Goal: Task Accomplishment & Management: Complete application form

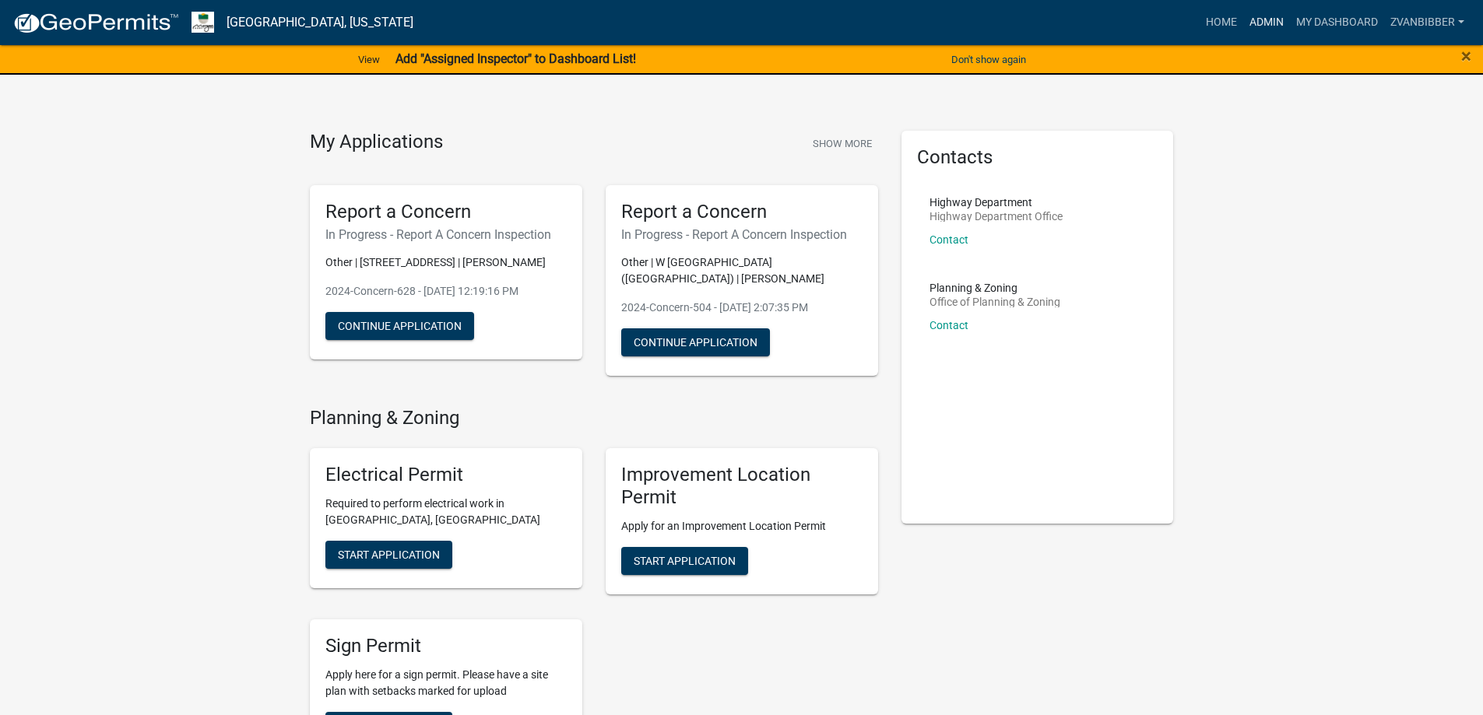
click at [1279, 27] on link "Admin" at bounding box center [1266, 23] width 47 height 30
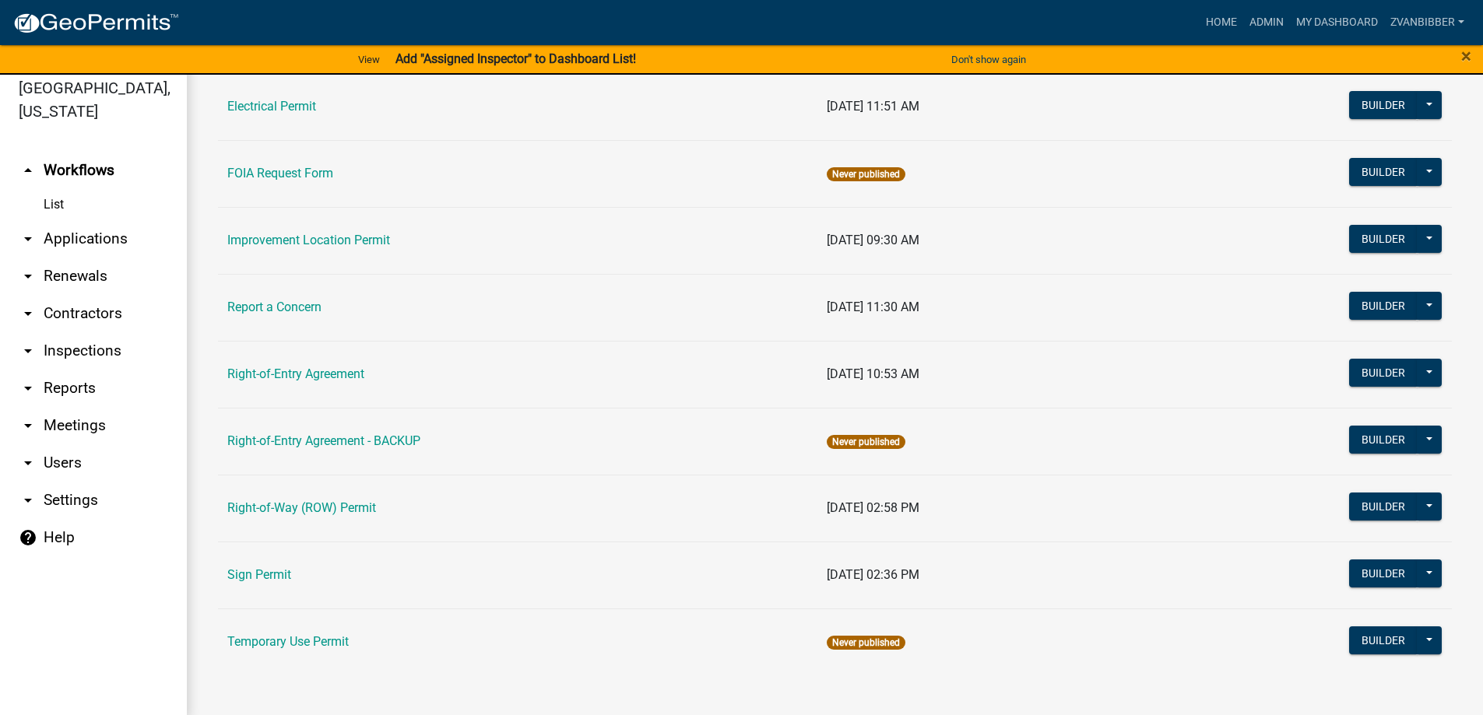
scroll to position [19, 0]
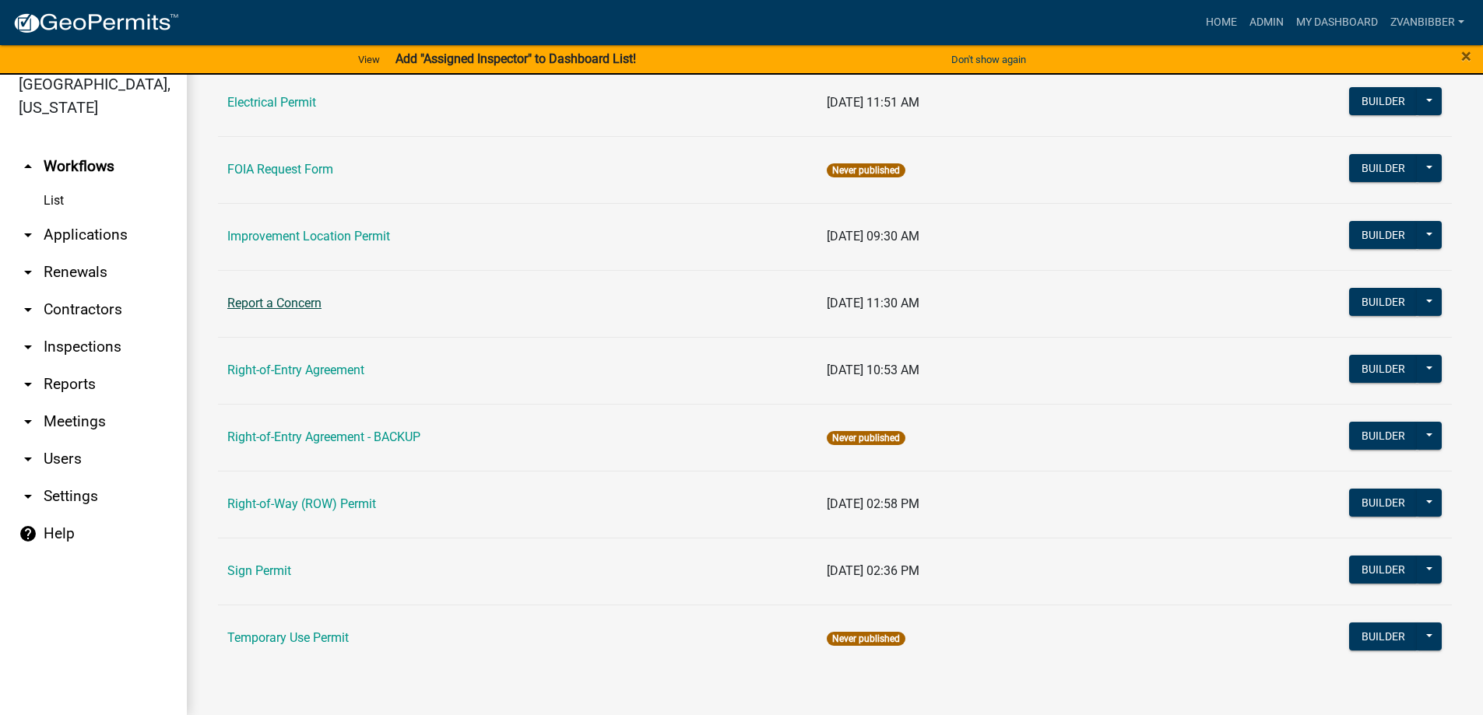
click at [246, 298] on link "Report a Concern" at bounding box center [274, 303] width 94 height 15
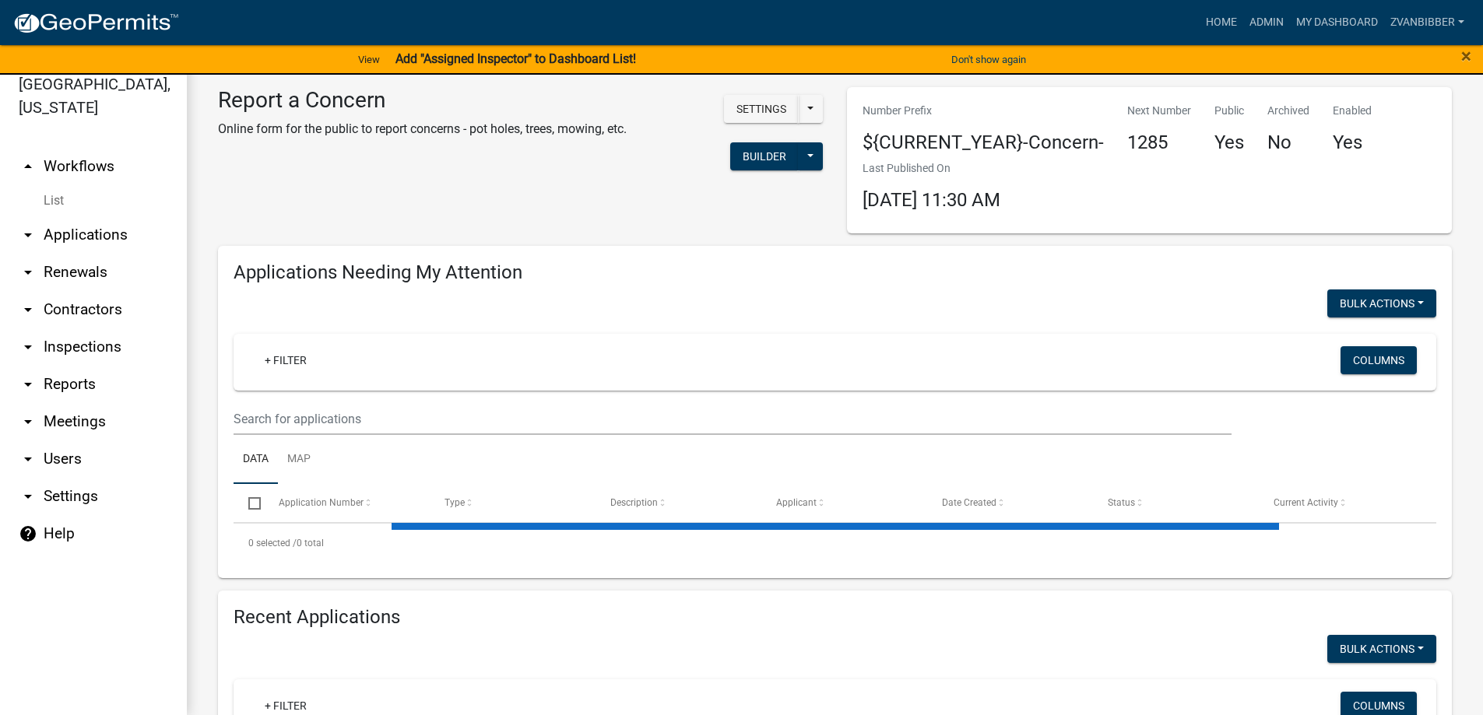
select select "1: 25"
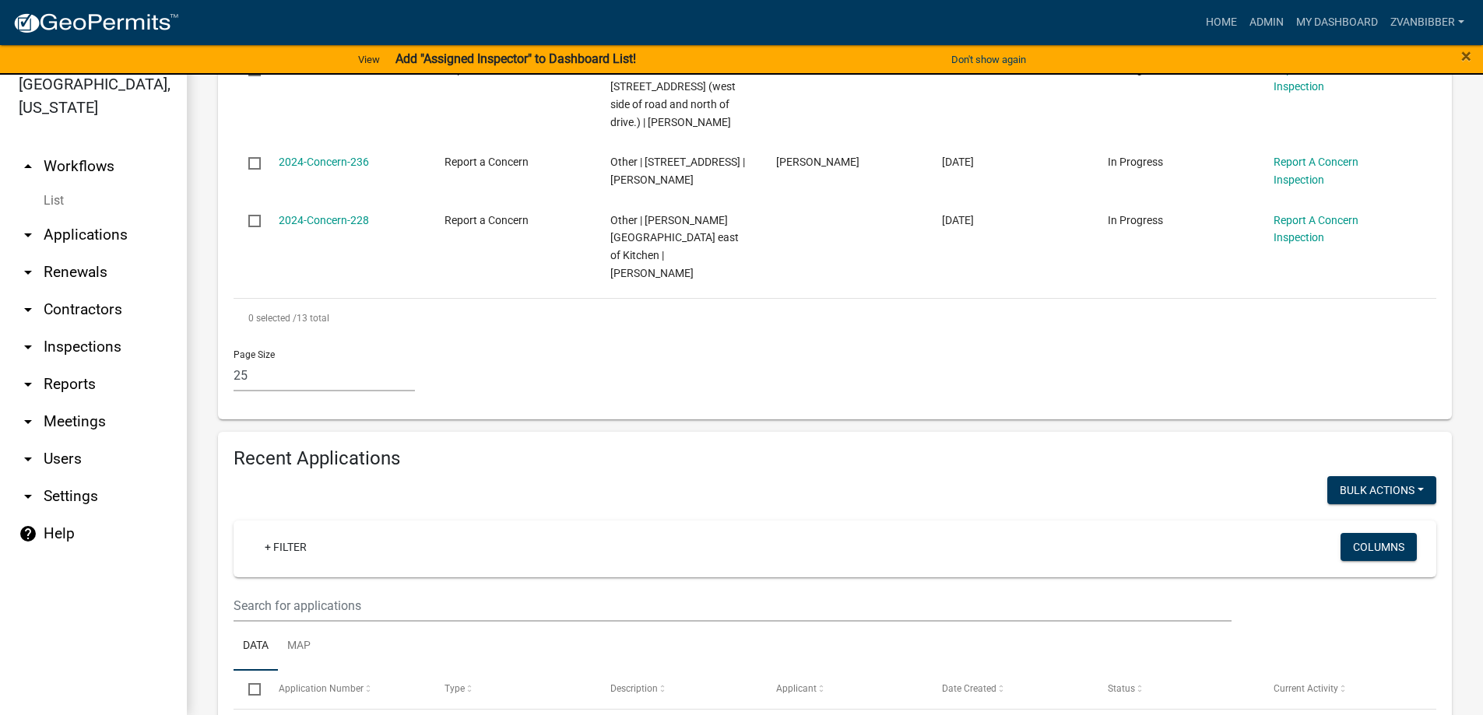
scroll to position [1323, 0]
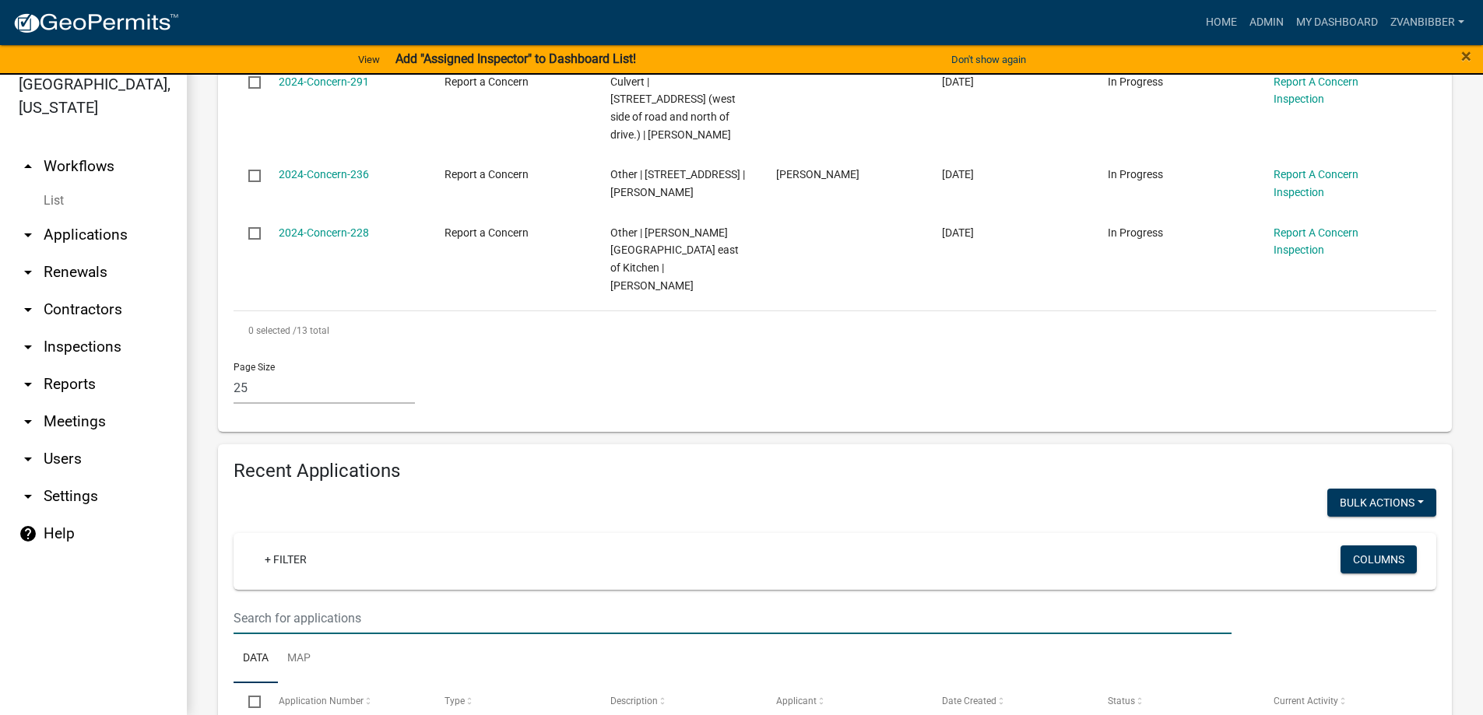
click at [371, 603] on input "text" at bounding box center [733, 619] width 998 height 32
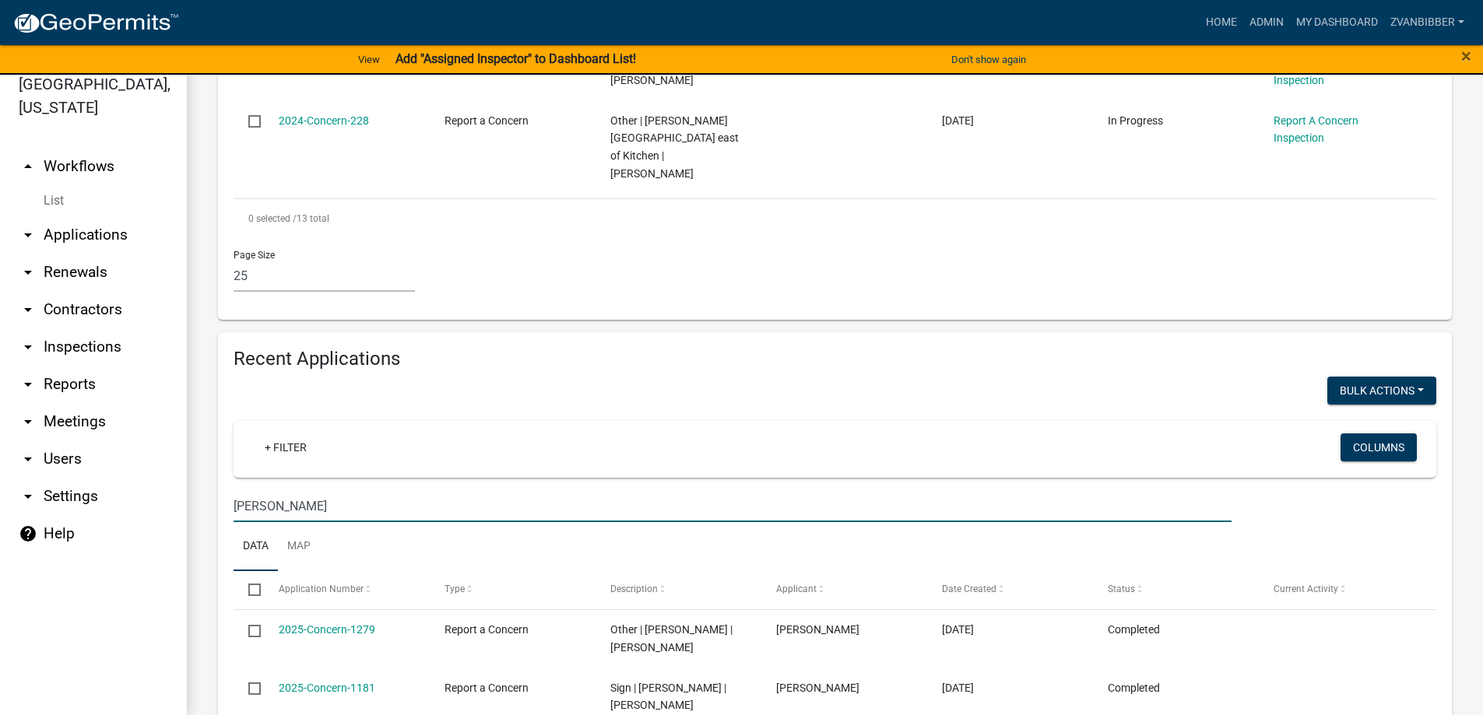
scroll to position [1431, 0]
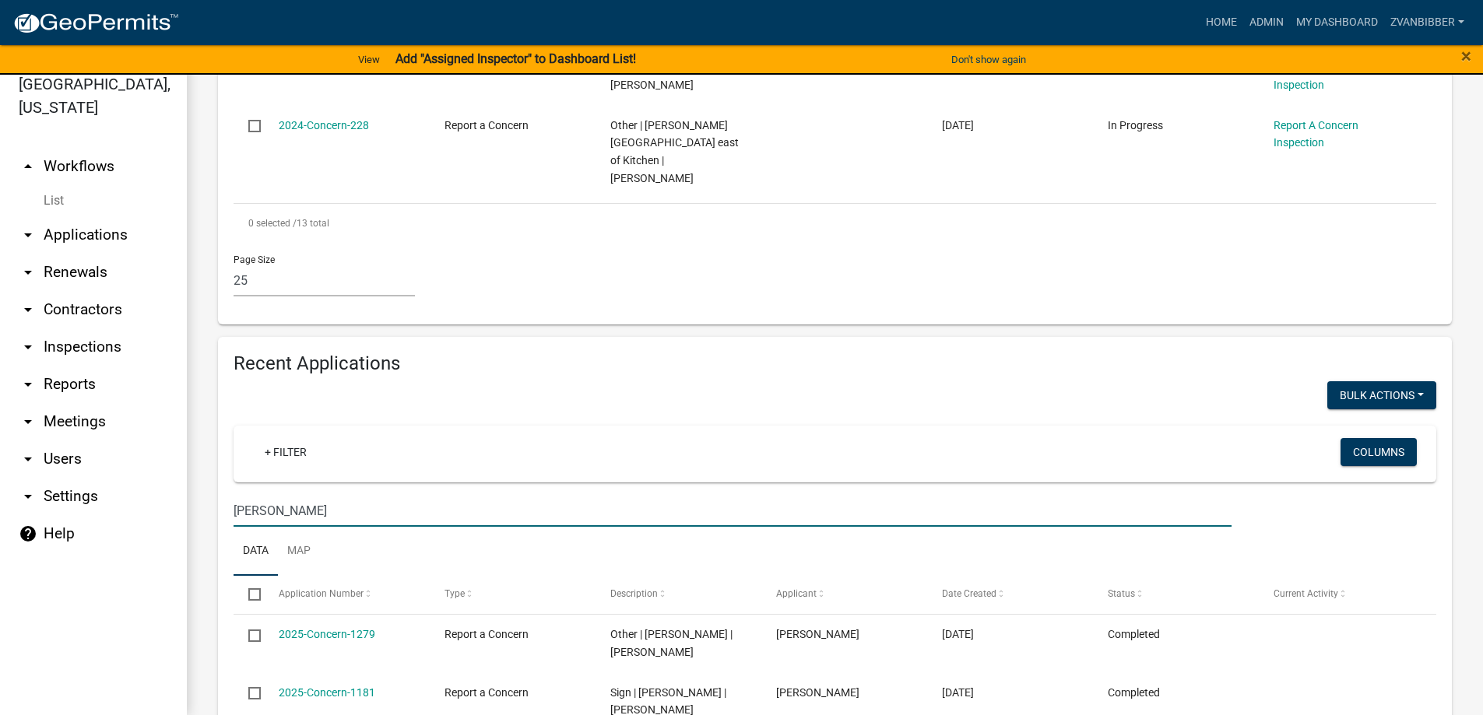
drag, startPoint x: 290, startPoint y: 294, endPoint x: 232, endPoint y: 296, distance: 57.6
click at [232, 495] on div "bingham" at bounding box center [732, 511] width 1021 height 32
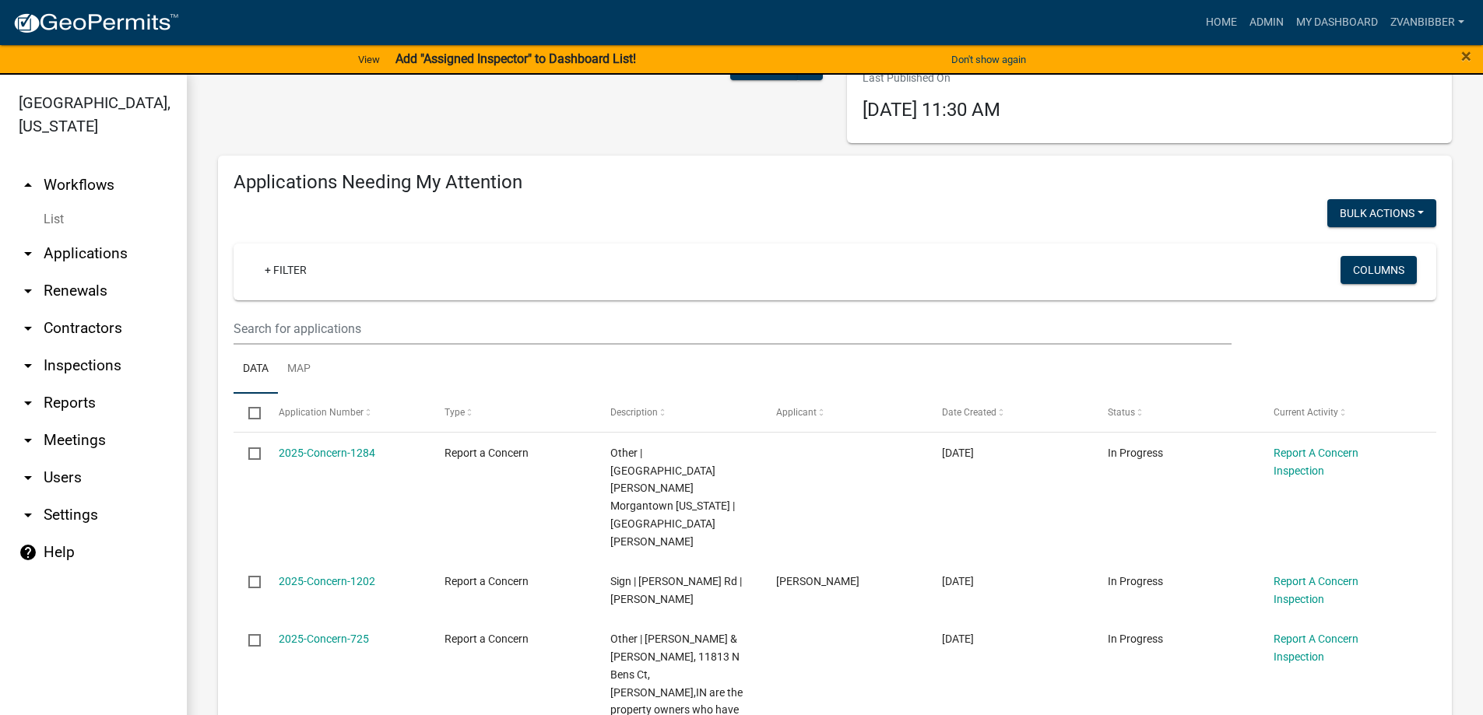
scroll to position [0, 0]
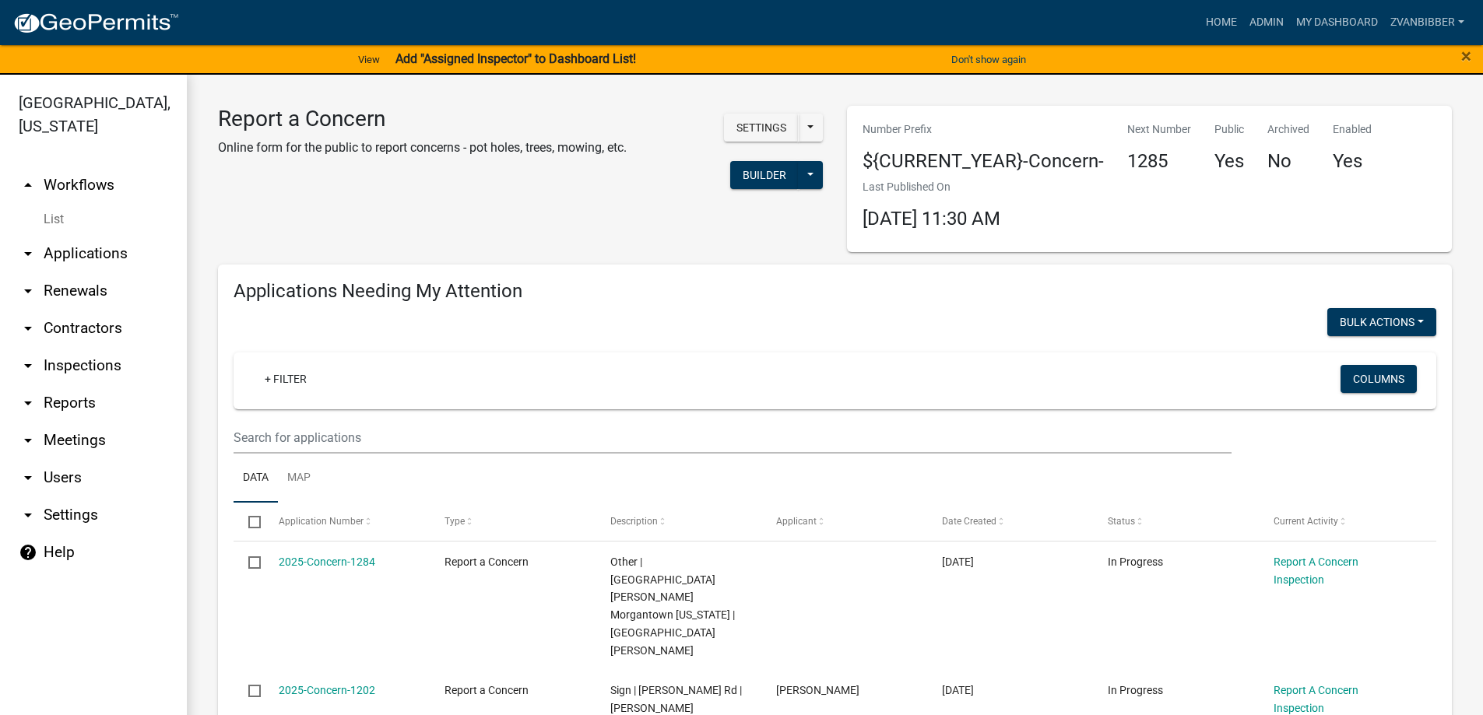
type input "bingham"
click at [250, 116] on h3 "Report a Concern" at bounding box center [422, 119] width 409 height 26
drag, startPoint x: 250, startPoint y: 116, endPoint x: 631, endPoint y: 142, distance: 382.4
click at [631, 142] on div "Report a Concern Online form for the public to report concerns - pot holes, tre…" at bounding box center [422, 153] width 432 height 95
click at [627, 142] on p "Online form for the public to report concerns - pot holes, trees, mowing, etc." at bounding box center [422, 148] width 409 height 19
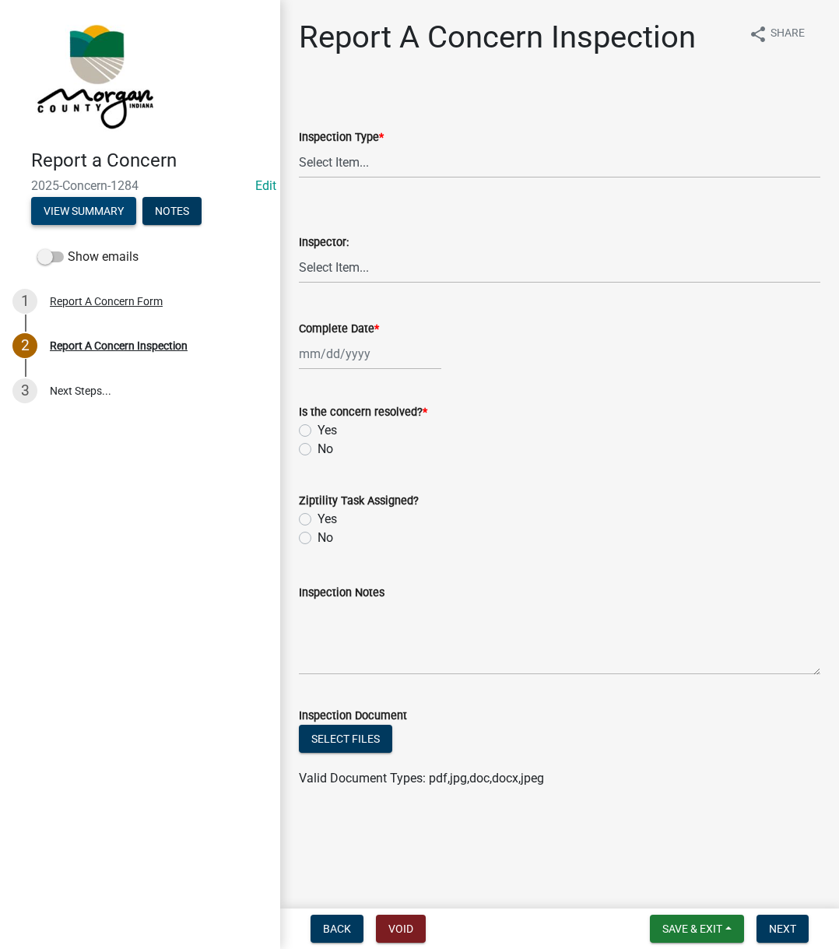
click at [82, 211] on button "View Summary" at bounding box center [83, 211] width 105 height 28
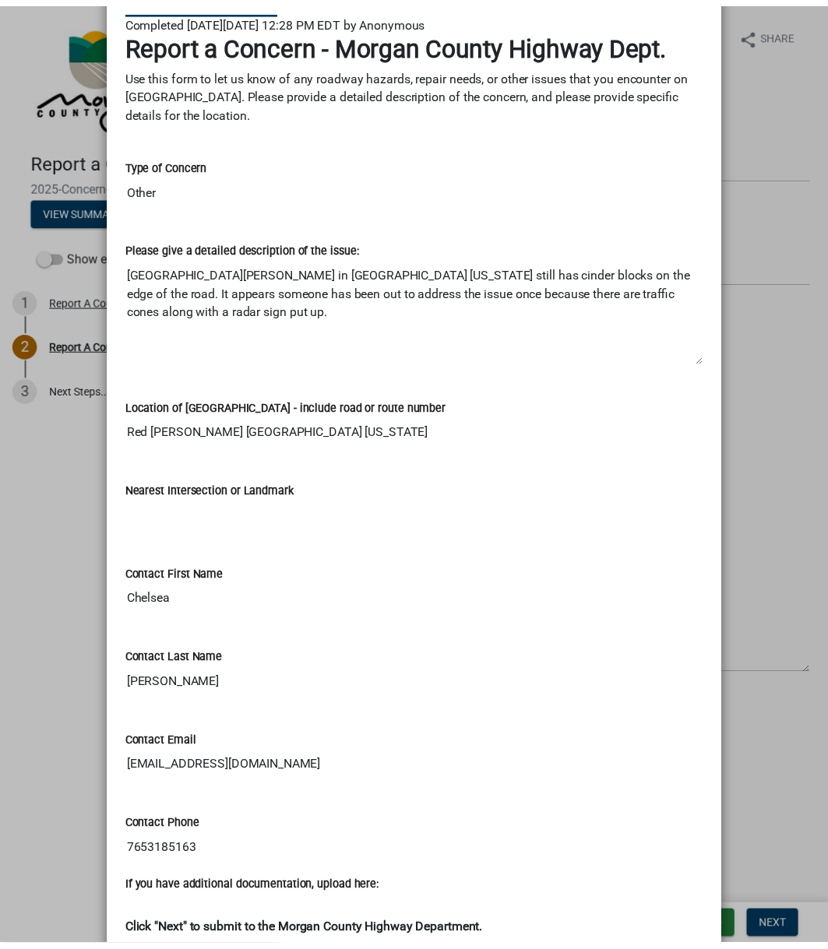
scroll to position [156, 0]
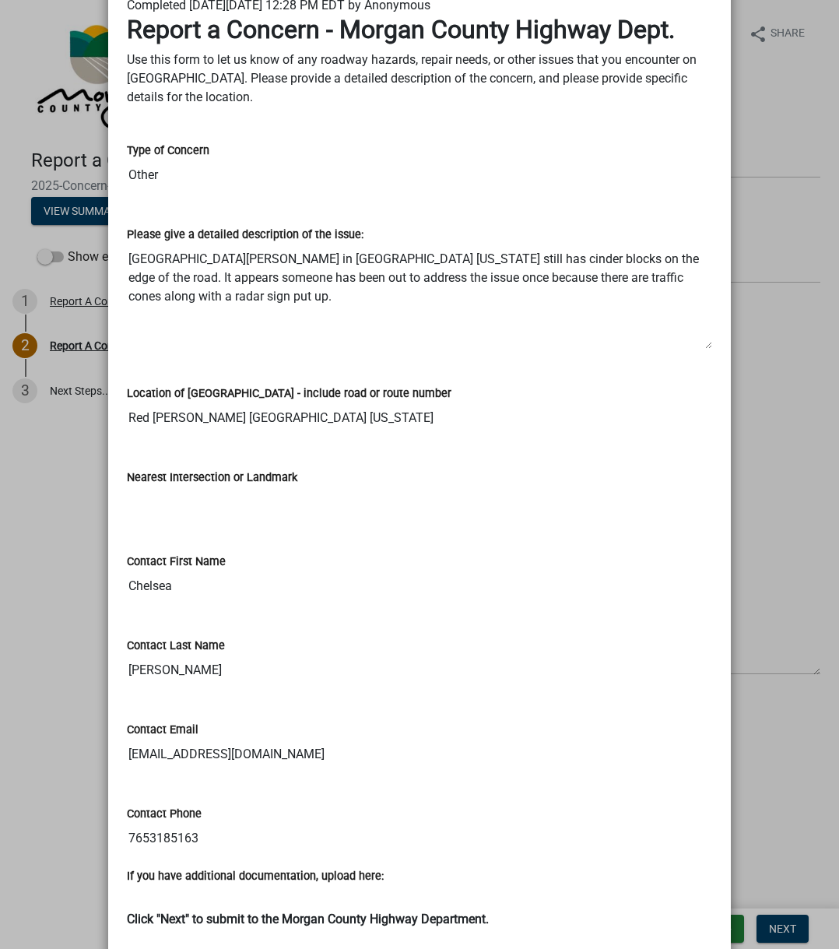
click at [758, 269] on ngb-modal-window "Summary × Printer Friendly Report A Concern Form Thank You for Your Concern Ema…" at bounding box center [419, 474] width 839 height 949
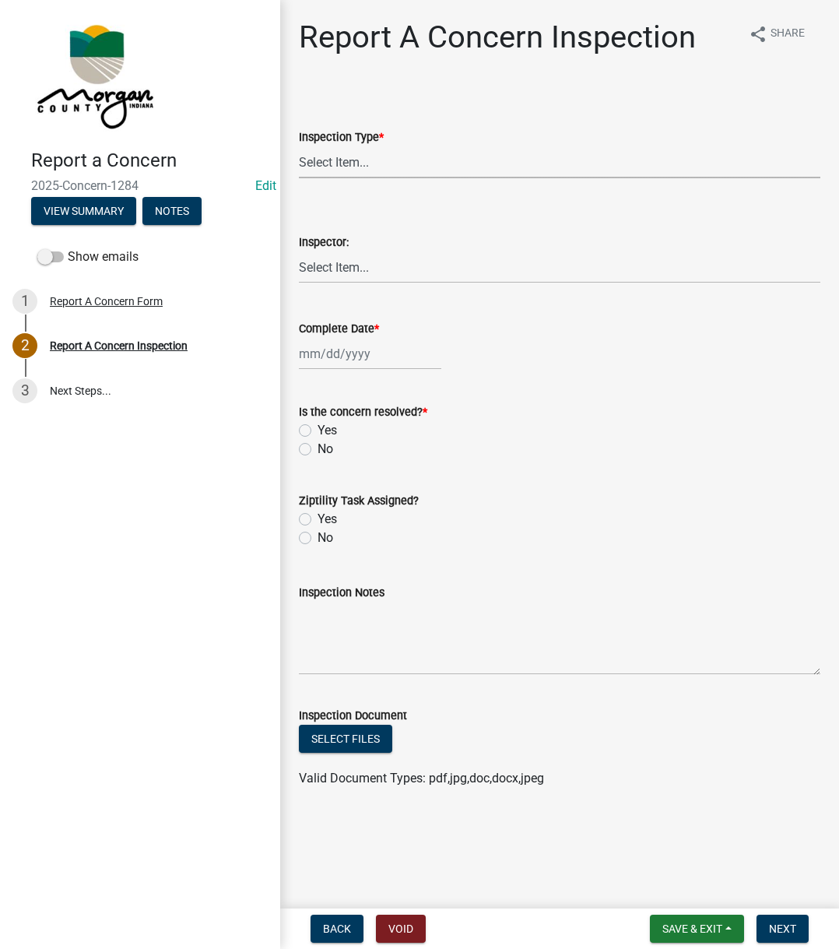
click at [458, 177] on select "Select Item... Pot Hole Patching Ditch Tree Sign Mowing Culvert Other" at bounding box center [560, 162] width 522 height 32
click at [299, 146] on select "Select Item... Pot Hole Patching Ditch Tree Sign Mowing Culvert Other" at bounding box center [560, 162] width 522 height 32
select select "3582e9dc-d8cd-4526-a2d9-157cc62522fd"
click at [350, 265] on select "Select Item... [PERSON_NAME] [PERSON_NAME] [PERSON_NAME] [PERSON_NAME] [PERSON_…" at bounding box center [560, 267] width 522 height 32
click at [299, 251] on select "Select Item... [PERSON_NAME] [PERSON_NAME] [PERSON_NAME] [PERSON_NAME] [PERSON_…" at bounding box center [560, 267] width 522 height 32
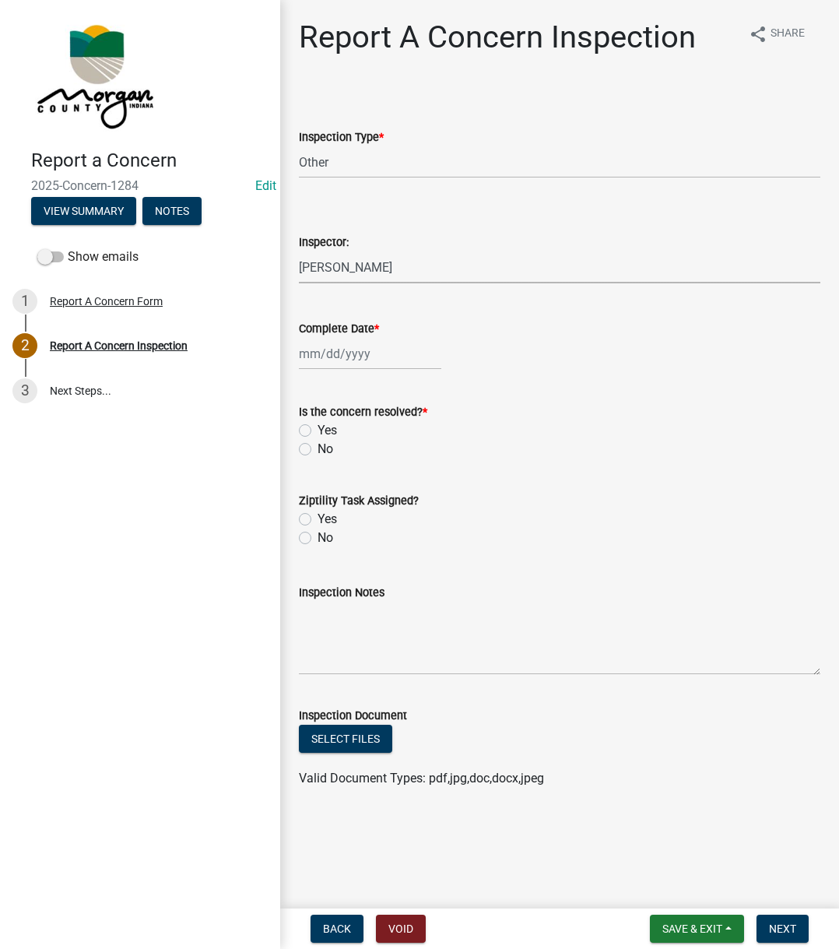
select select "742eb044-fc58-4034-b35e-1550e746fcda"
click at [308, 364] on div at bounding box center [370, 354] width 142 height 32
select select "8"
select select "2025"
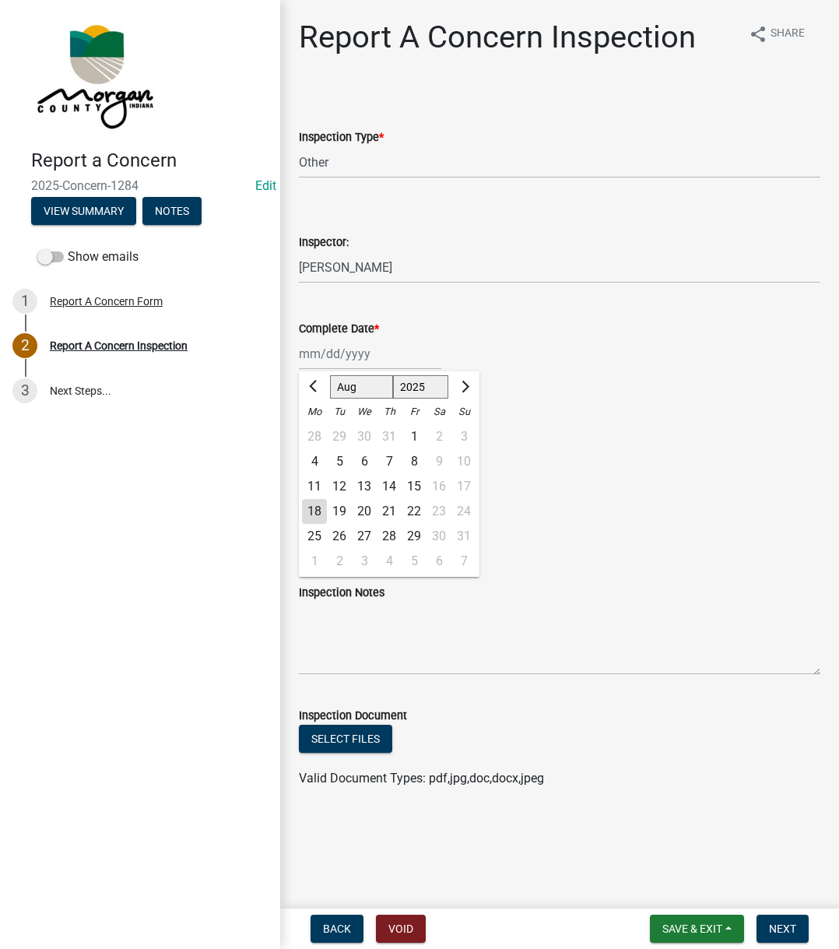
click at [313, 508] on div "18" at bounding box center [314, 511] width 25 height 25
type input "[DATE]"
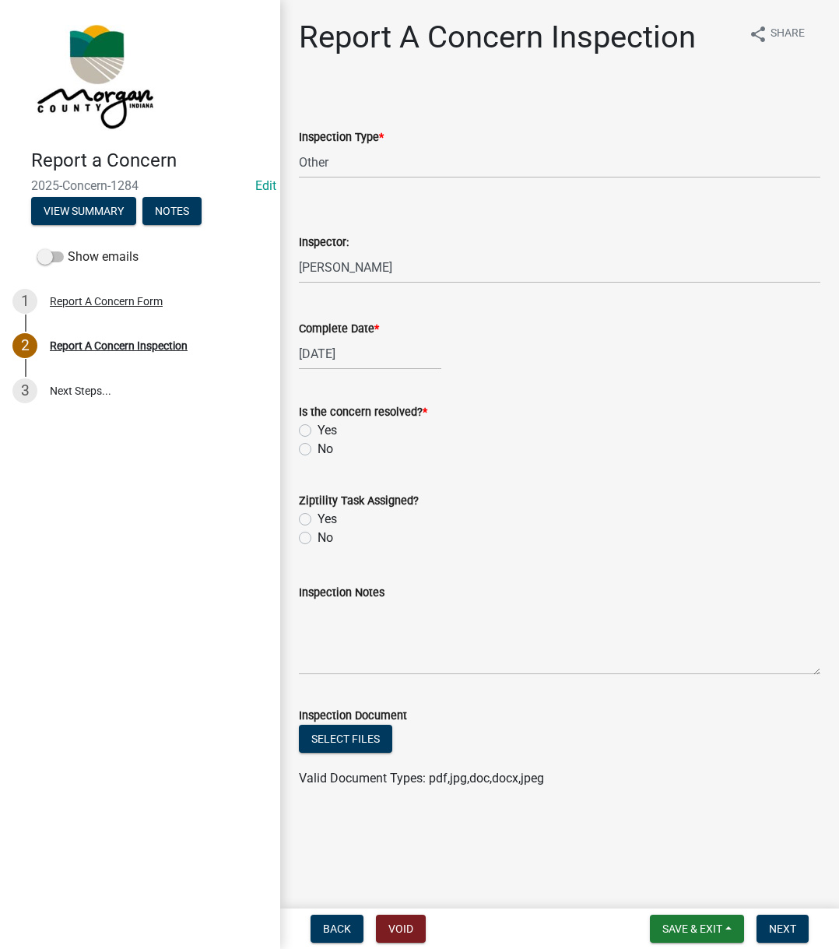
click at [318, 431] on label "Yes" at bounding box center [327, 430] width 19 height 19
click at [318, 431] on input "Yes" at bounding box center [323, 426] width 10 height 10
radio input "true"
click at [318, 534] on label "No" at bounding box center [326, 538] width 16 height 19
click at [318, 534] on input "No" at bounding box center [323, 534] width 10 height 10
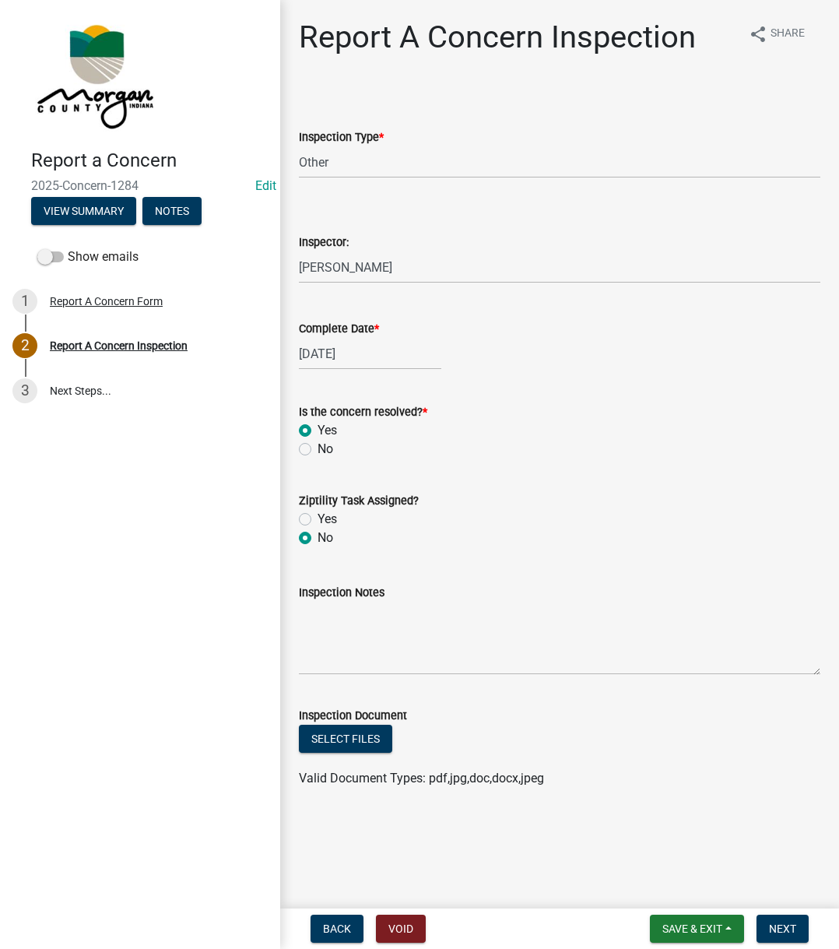
radio input "true"
click at [331, 613] on textarea "Inspection Notes" at bounding box center [560, 638] width 522 height 73
type textarea "Currently dealing with this"
click at [771, 927] on span "Next" at bounding box center [782, 929] width 27 height 12
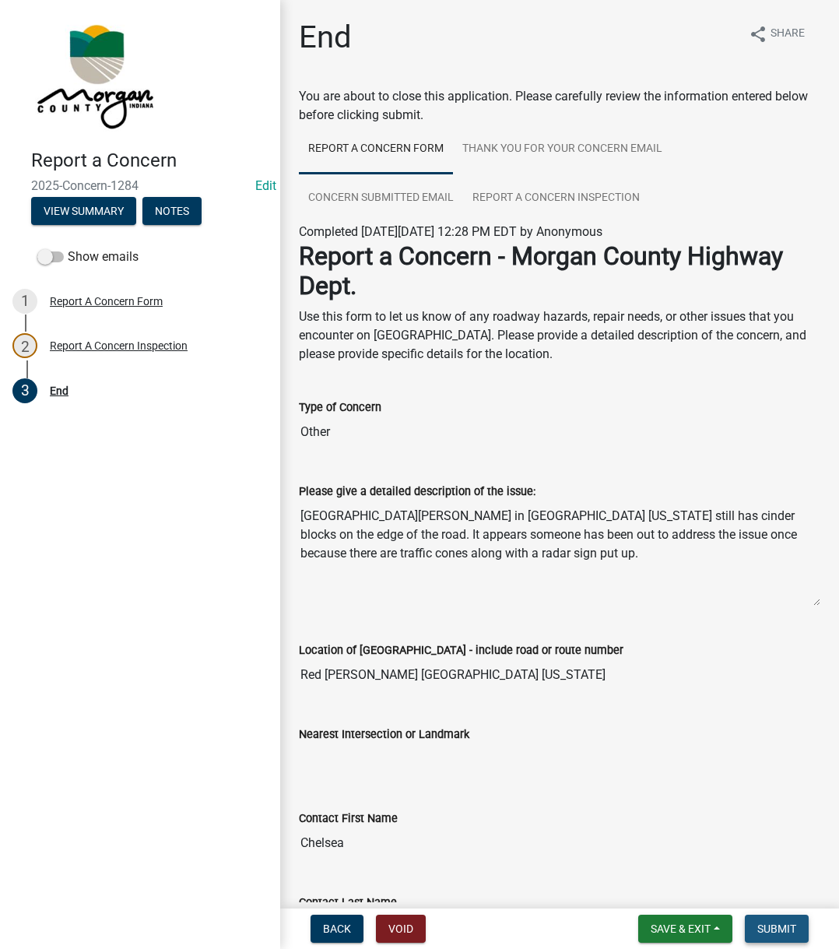
click at [771, 927] on span "Submit" at bounding box center [777, 929] width 39 height 12
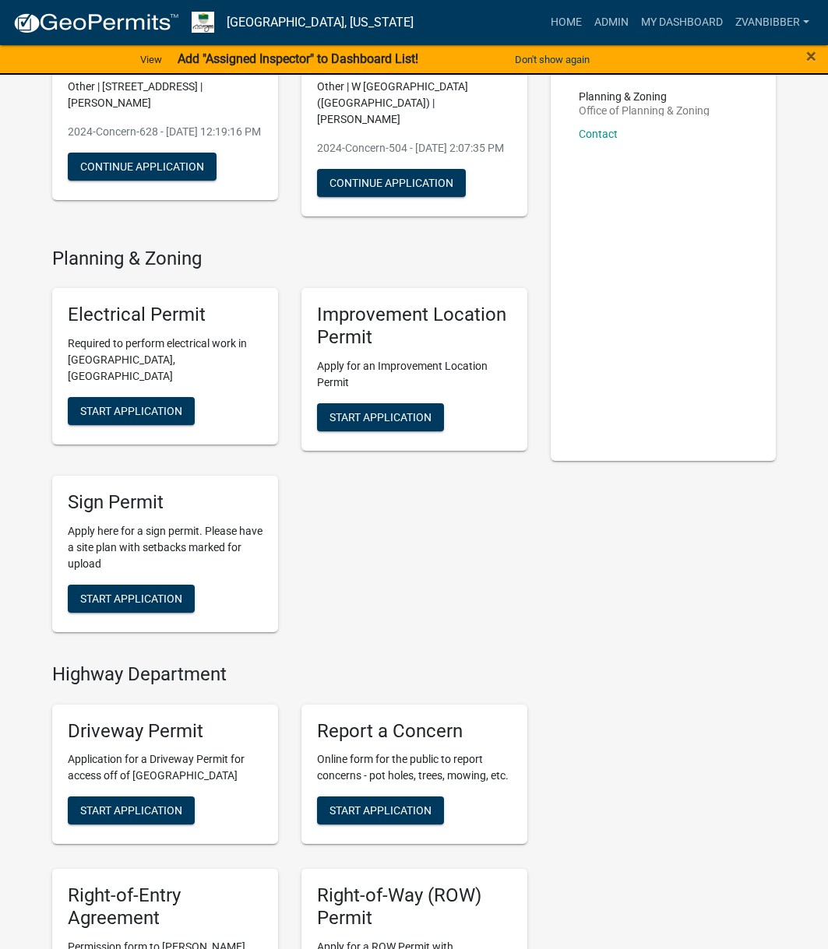
scroll to position [503, 0]
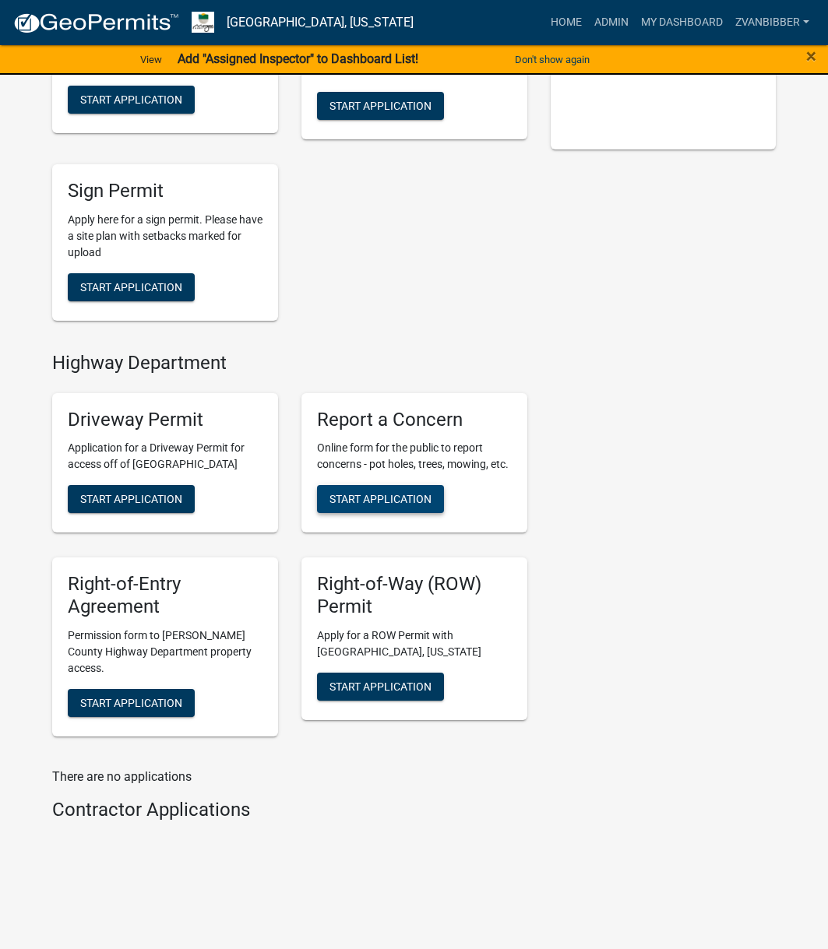
click at [337, 487] on button "Start Application" at bounding box center [380, 499] width 127 height 28
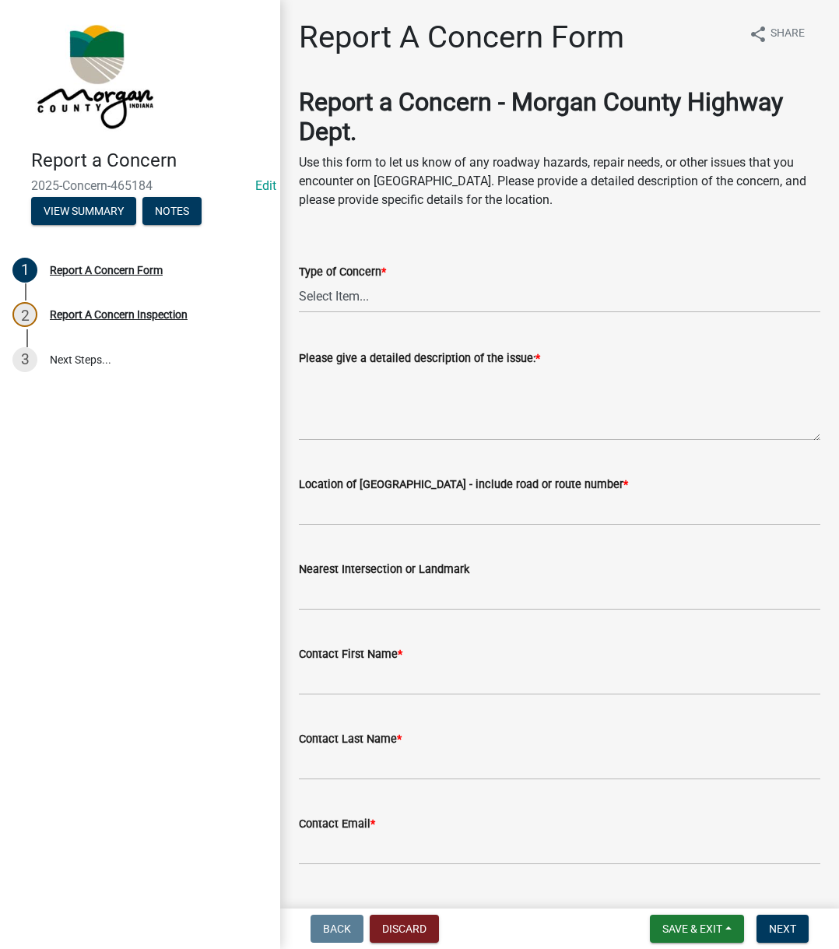
click at [356, 250] on form "Type of Concern * Select Item... Pot Hole Patching Ditch Tree Sign Mowing Culve…" at bounding box center [560, 278] width 522 height 69
click at [330, 289] on select "Select Item... Pot Hole Patching Ditch Tree Sign Mowing Culvert Other" at bounding box center [560, 297] width 522 height 32
click at [299, 281] on select "Select Item... Pot Hole Patching Ditch Tree Sign Mowing Culvert Other" at bounding box center [560, 297] width 522 height 32
select select "4e8cd194-75cf-41f7-bca6-0f810dd08e04"
click at [353, 388] on textarea "Please give a detailed description of the issue: *" at bounding box center [560, 403] width 522 height 73
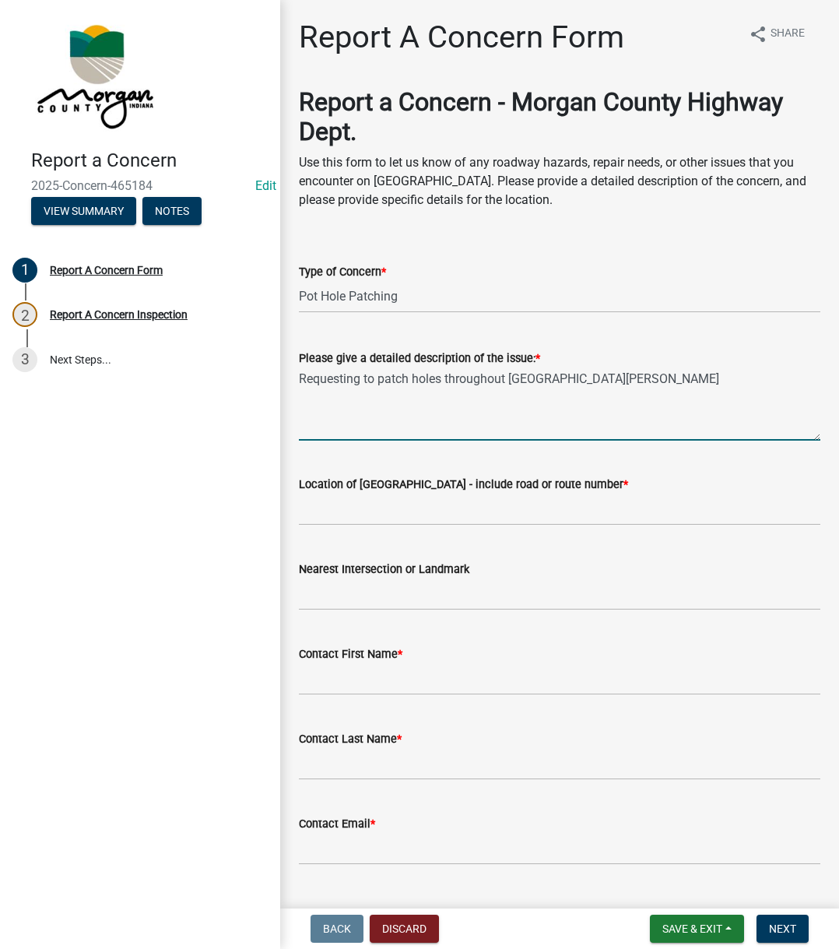
type textarea "Requesting to patch holes throughout Lincoln Hill Rd"
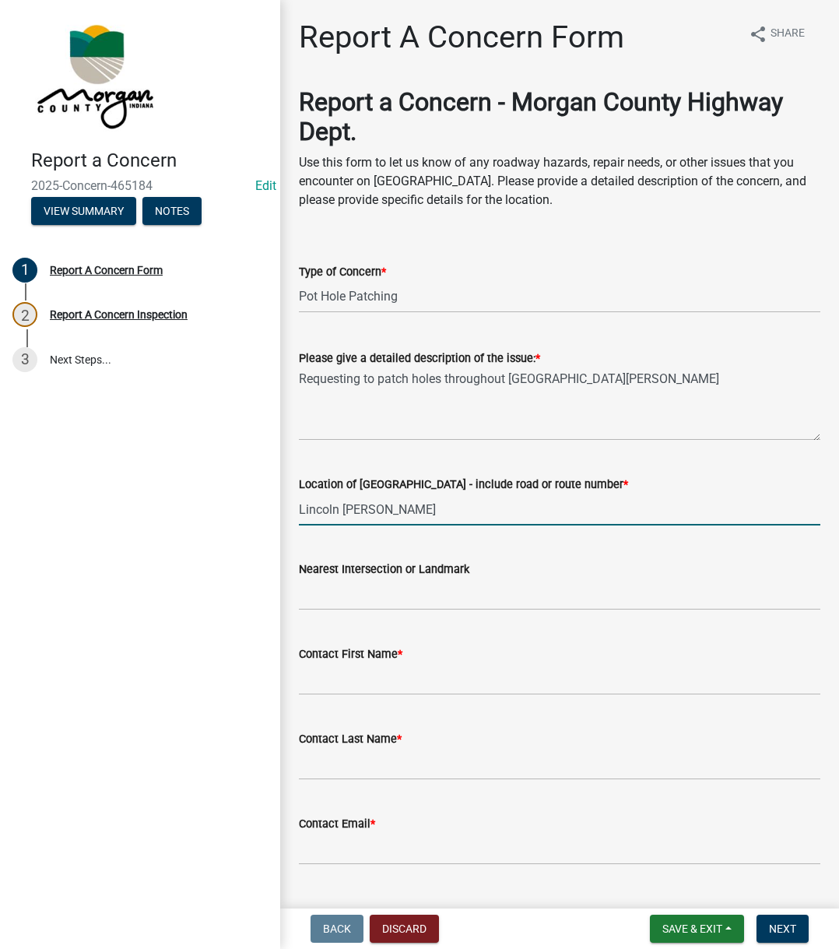
type input "Lincoln Hill Rd"
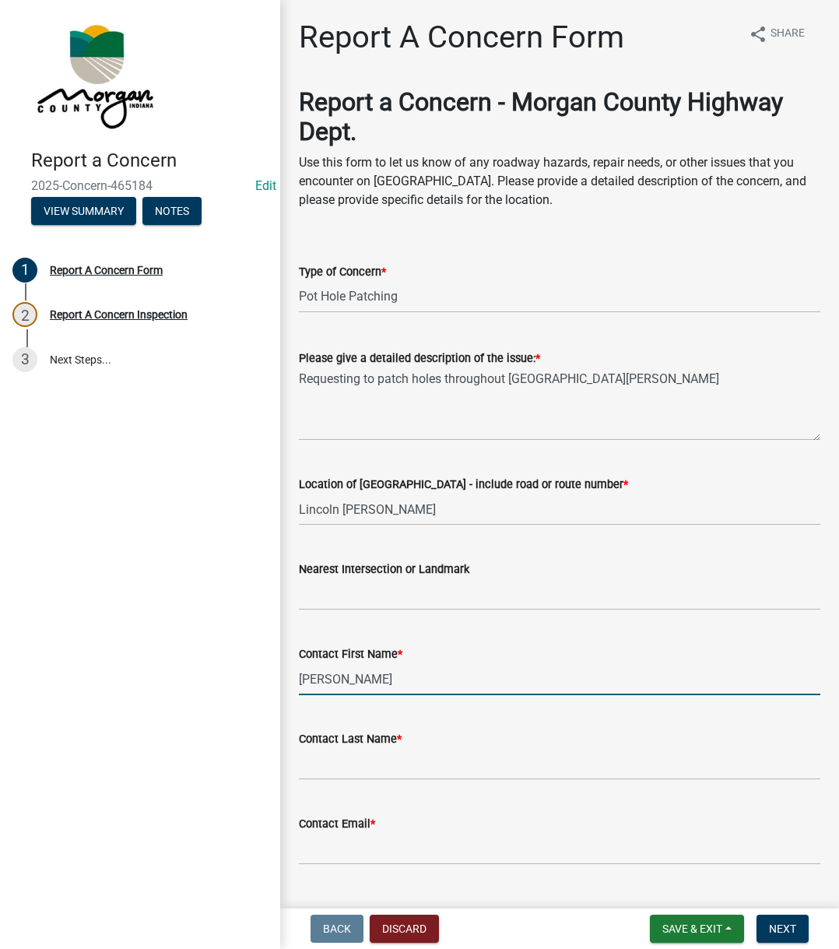
type input "Frank"
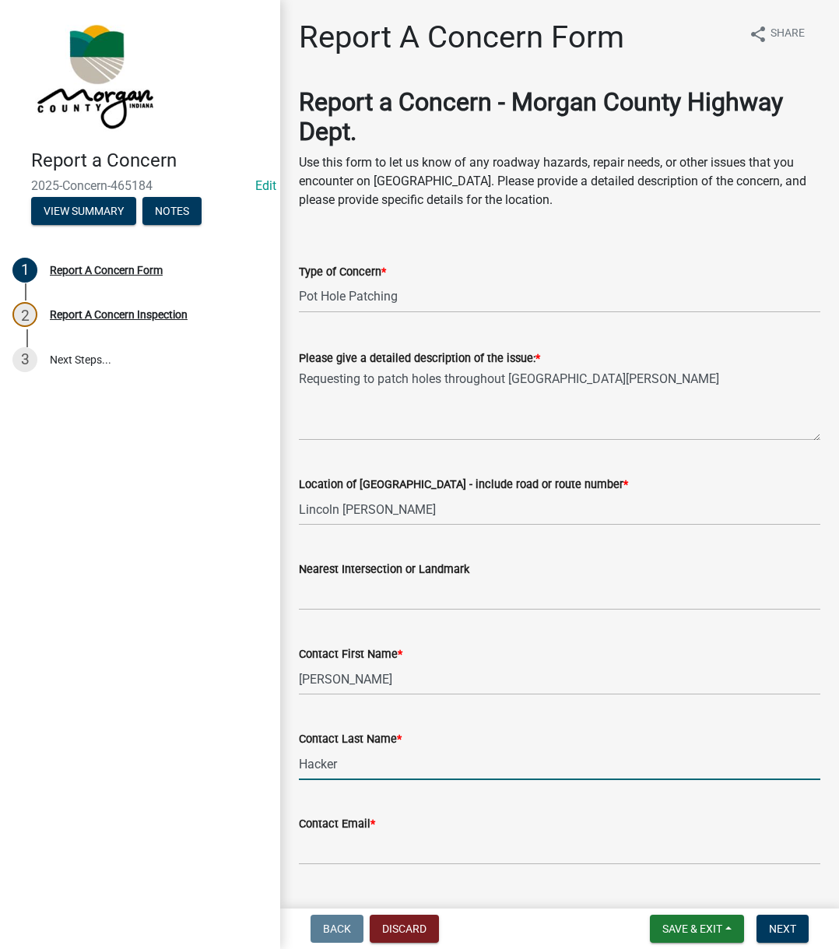
type input "Hacker"
type input "na@na.na"
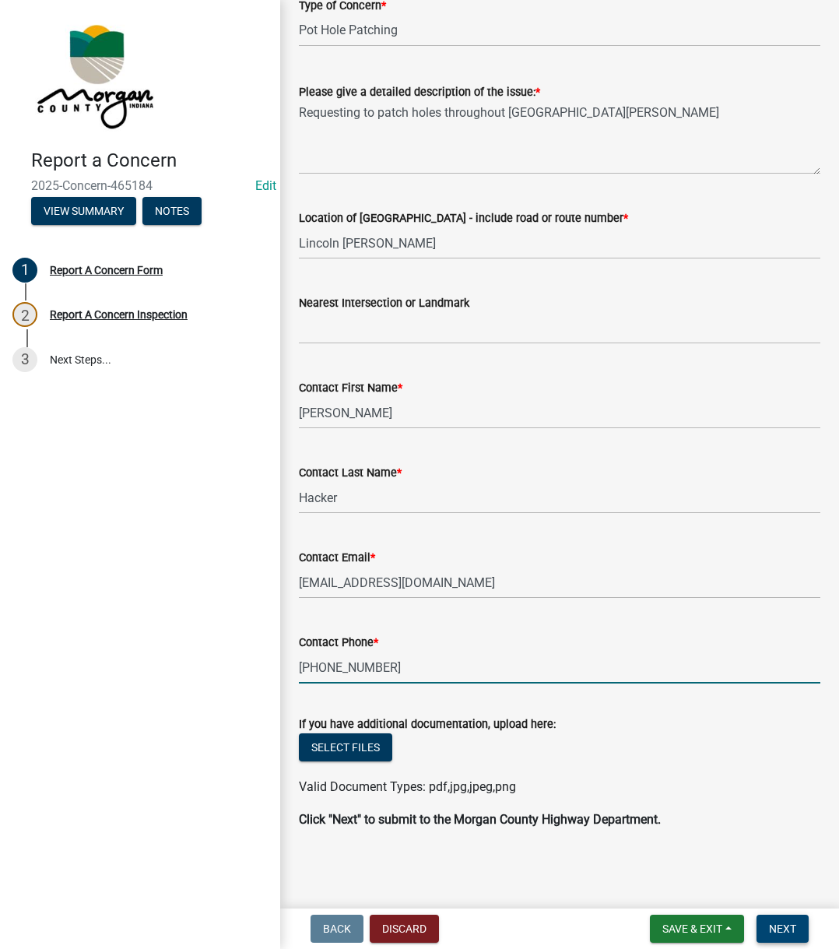
type input "765-341-0723"
click at [783, 921] on button "Next" at bounding box center [783, 929] width 52 height 28
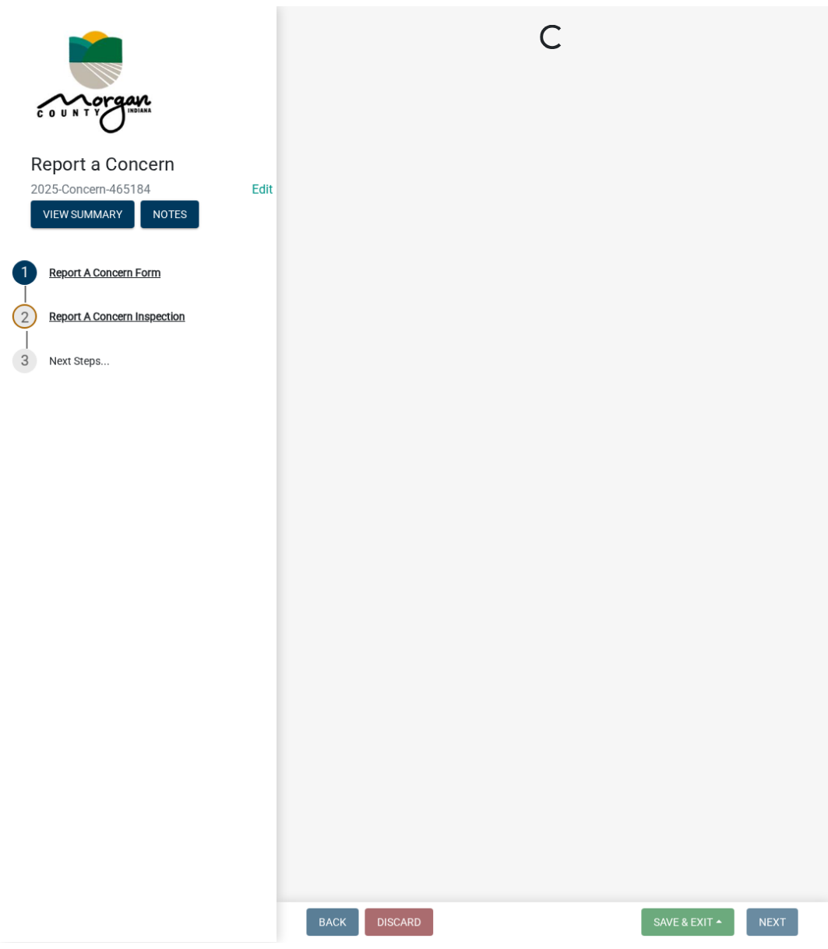
scroll to position [0, 0]
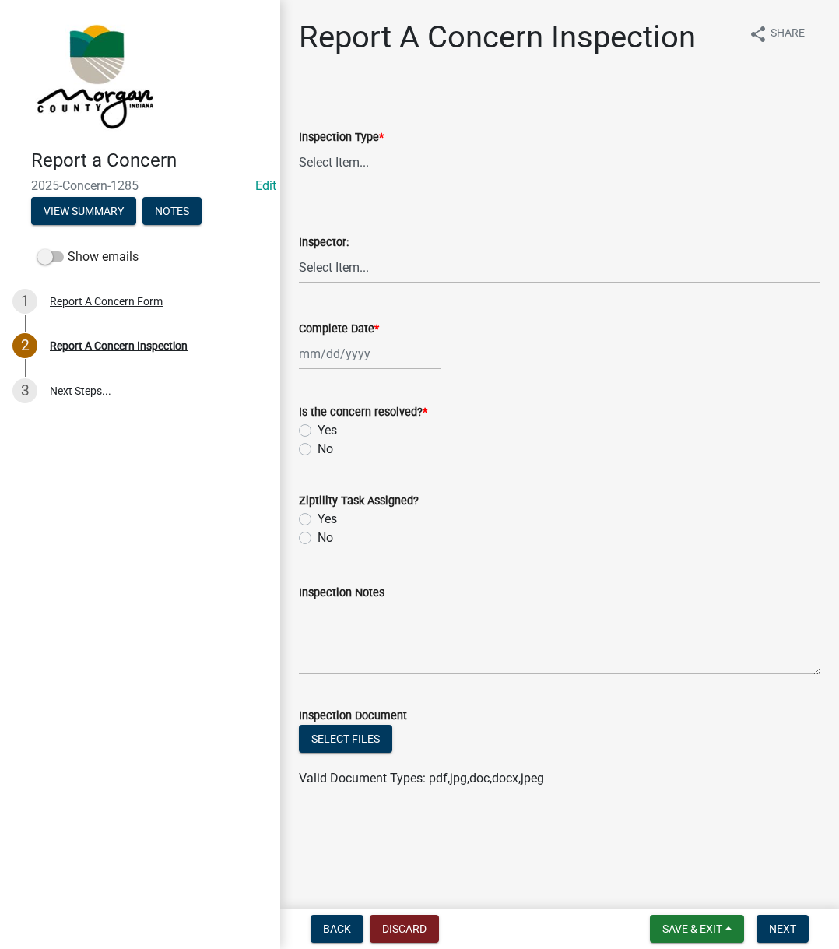
click at [310, 138] on label "Inspection Type *" at bounding box center [341, 137] width 85 height 11
click at [310, 146] on select "Select Item... Pot Hole Patching Ditch Tree Sign Mowing Culvert Other" at bounding box center [560, 162] width 522 height 32
click at [325, 156] on select "Select Item... Pot Hole Patching Ditch Tree Sign Mowing Culvert Other" at bounding box center [560, 162] width 522 height 32
click at [299, 146] on select "Select Item... Pot Hole Patching Ditch Tree Sign Mowing Culvert Other" at bounding box center [560, 162] width 522 height 32
select select "4e8cd194-75cf-41f7-bca6-0f810dd08e04"
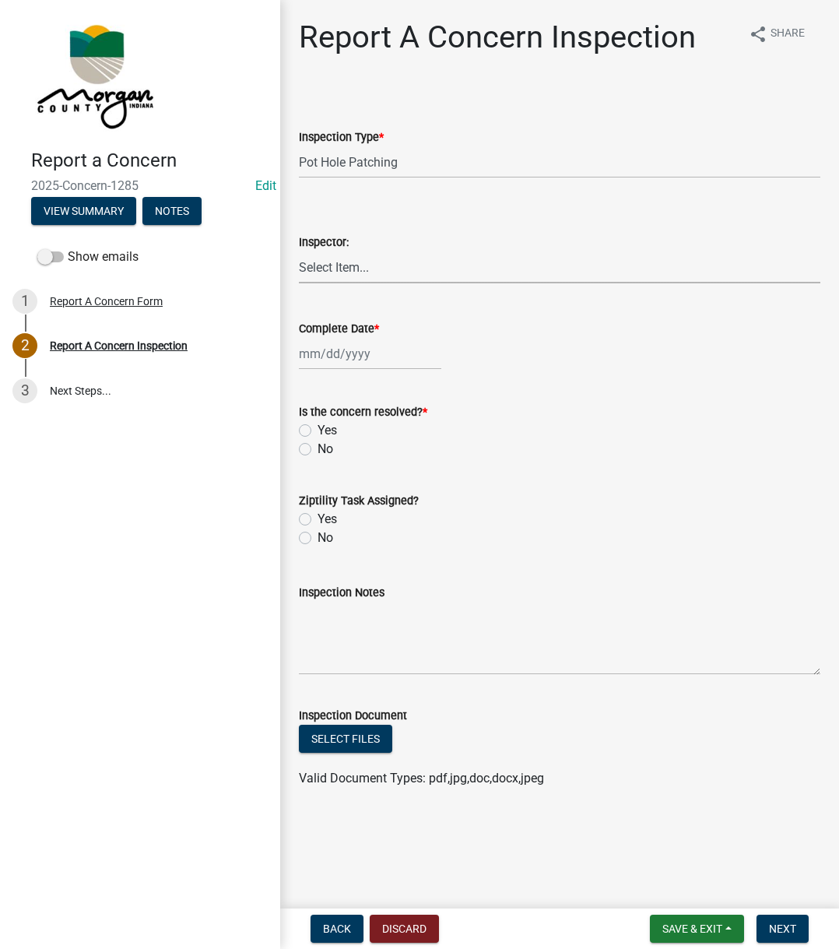
click at [354, 279] on select "Select Item... [PERSON_NAME] [PERSON_NAME] [PERSON_NAME] [PERSON_NAME] [PERSON_…" at bounding box center [560, 267] width 522 height 32
click at [299, 251] on select "Select Item... [PERSON_NAME] [PERSON_NAME] [PERSON_NAME] [PERSON_NAME] [PERSON_…" at bounding box center [560, 267] width 522 height 32
select select "742eb044-fc58-4034-b35e-1550e746fcda"
select select "8"
select select "2025"
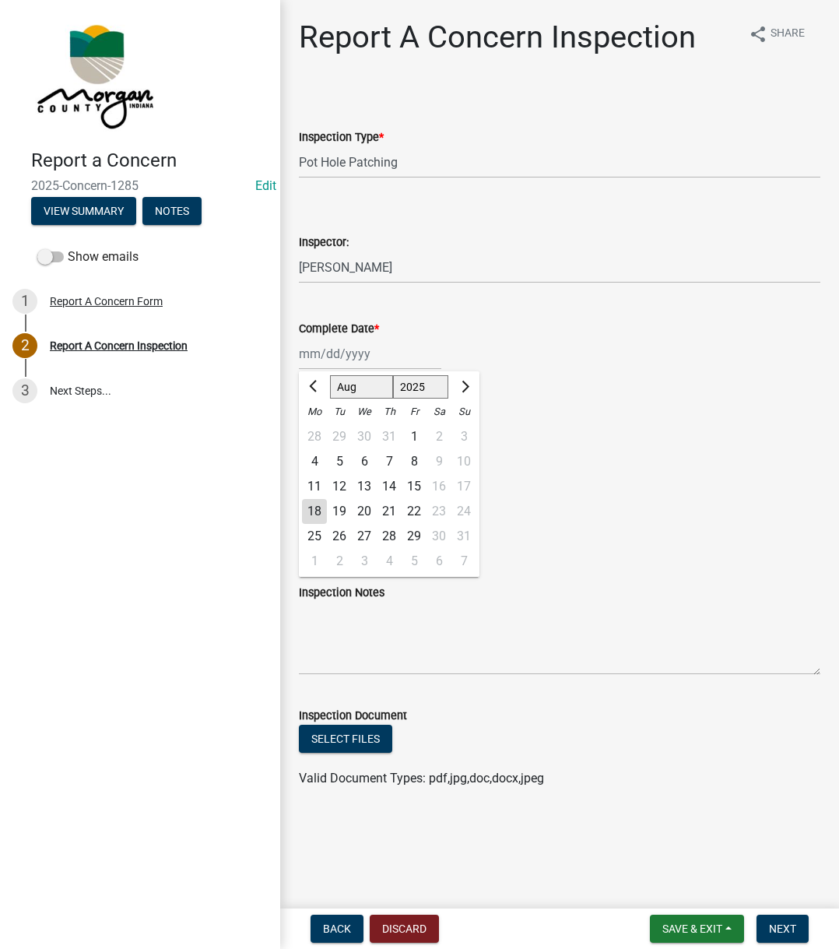
click at [314, 353] on div "Jan Feb Mar Apr May Jun Jul Aug Sep Oct Nov Dec 1525 1526 1527 1528 1529 1530 1…" at bounding box center [370, 354] width 142 height 32
click at [310, 505] on div "18" at bounding box center [314, 511] width 25 height 25
type input "[DATE]"
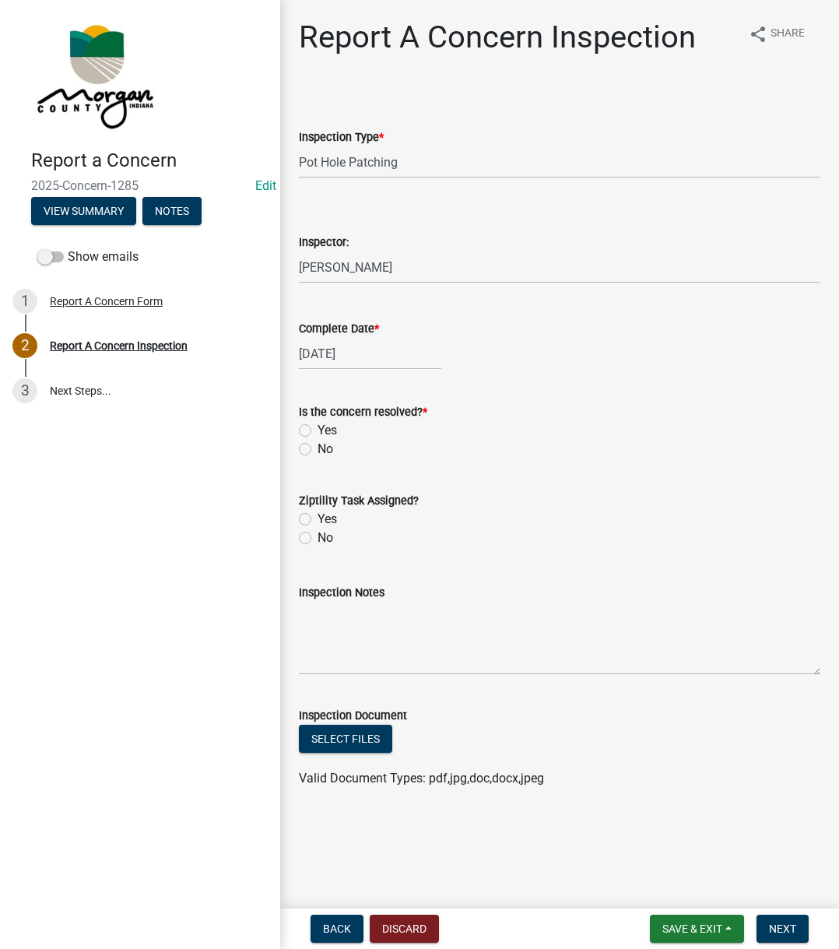
click at [318, 431] on label "Yes" at bounding box center [327, 430] width 19 height 19
click at [318, 431] on input "Yes" at bounding box center [323, 426] width 10 height 10
radio input "true"
click at [318, 533] on label "No" at bounding box center [326, 538] width 16 height 19
click at [318, 533] on input "No" at bounding box center [323, 534] width 10 height 10
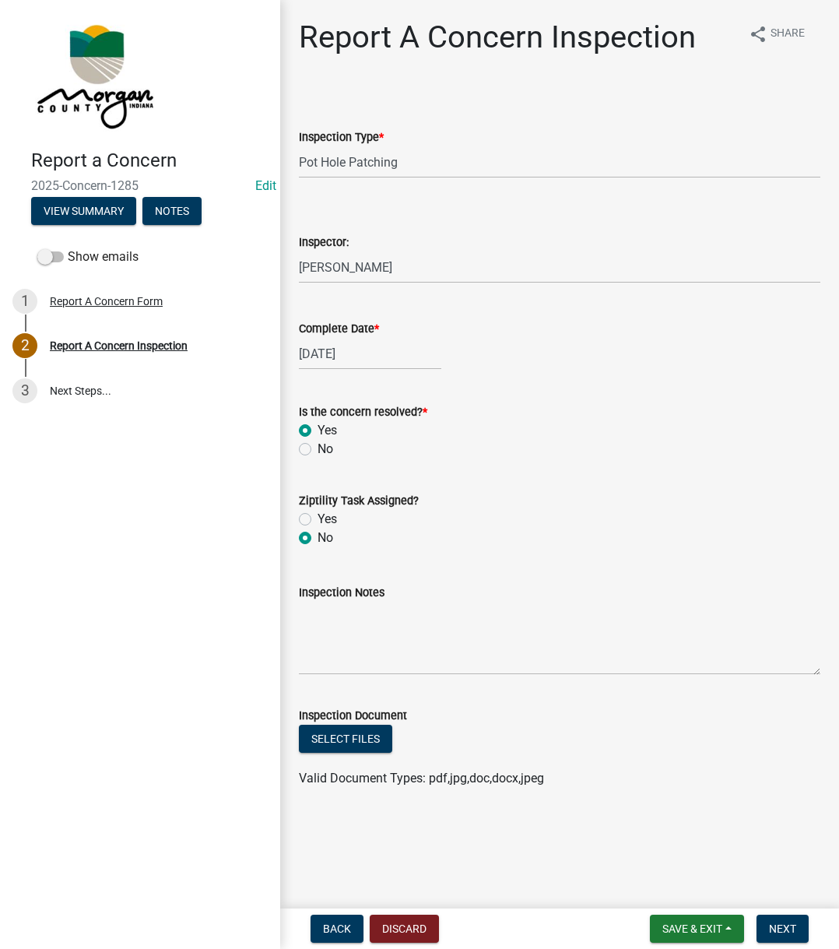
radio input "true"
click at [367, 656] on textarea "Inspection Notes" at bounding box center [560, 638] width 522 height 73
type textarea "Several existing tasks already"
click at [774, 925] on span "Next" at bounding box center [782, 929] width 27 height 12
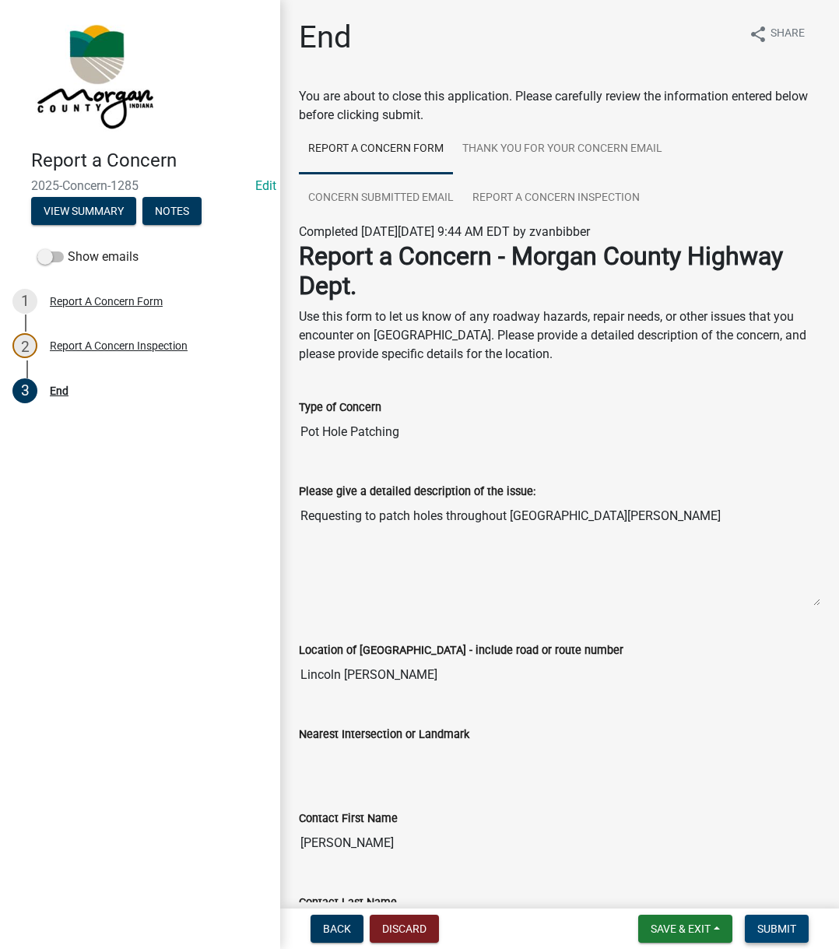
click at [773, 925] on span "Submit" at bounding box center [777, 929] width 39 height 12
